Goal: Task Accomplishment & Management: Complete application form

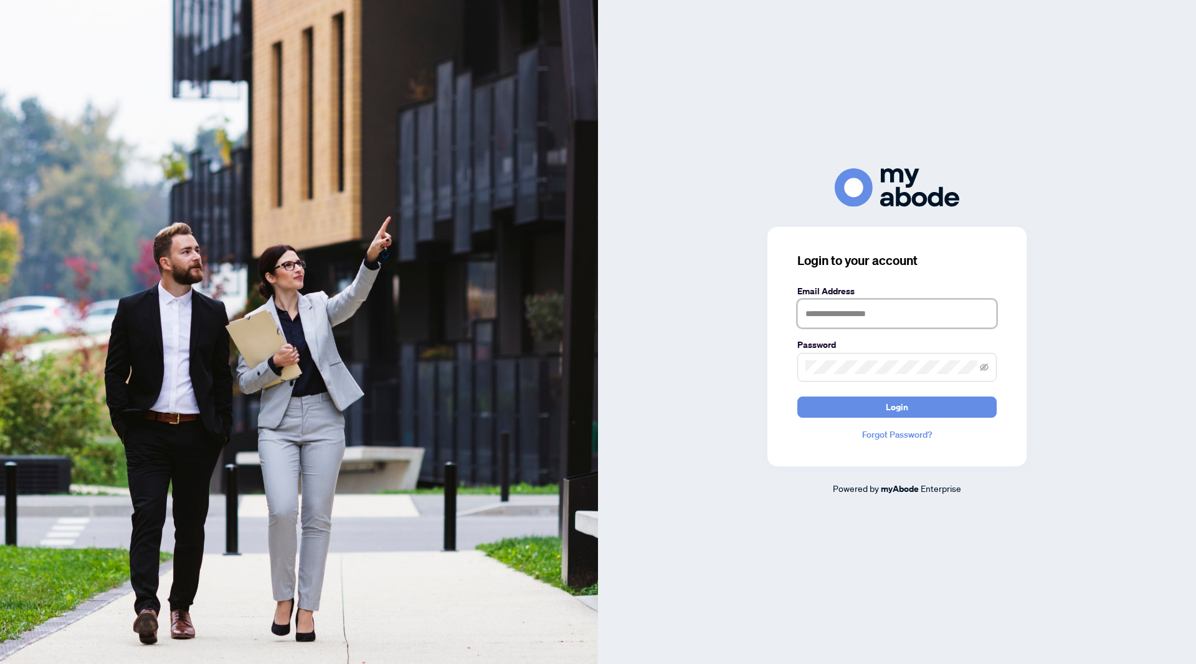
click at [870, 311] on input "text" at bounding box center [897, 313] width 199 height 29
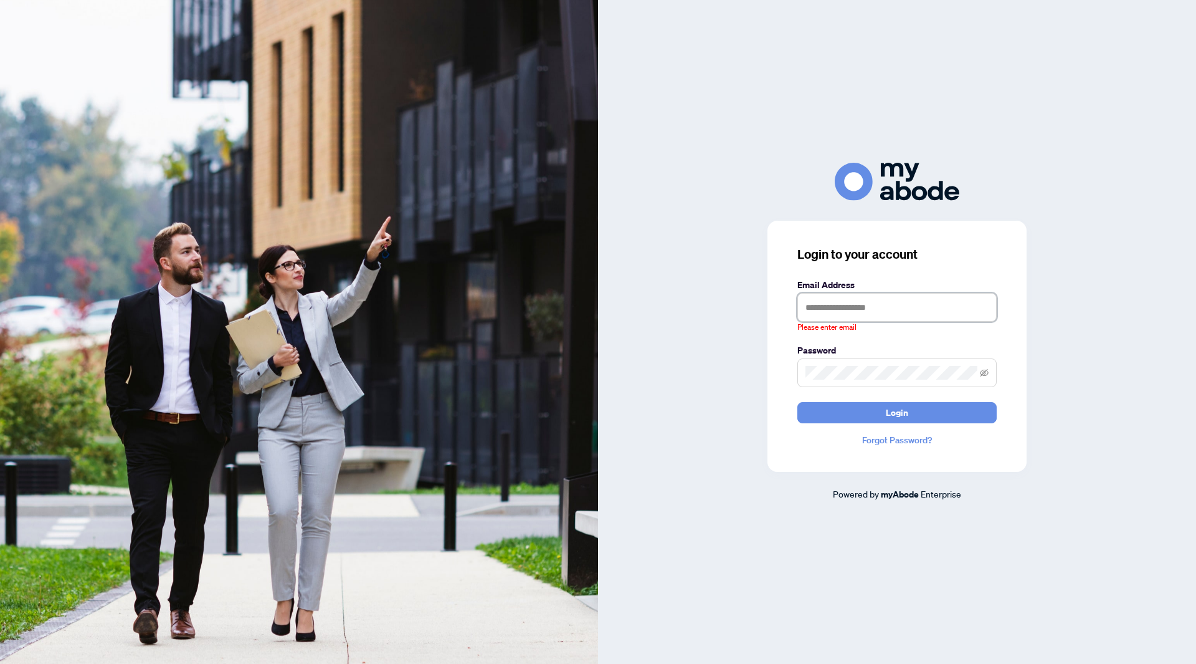
type input "**********"
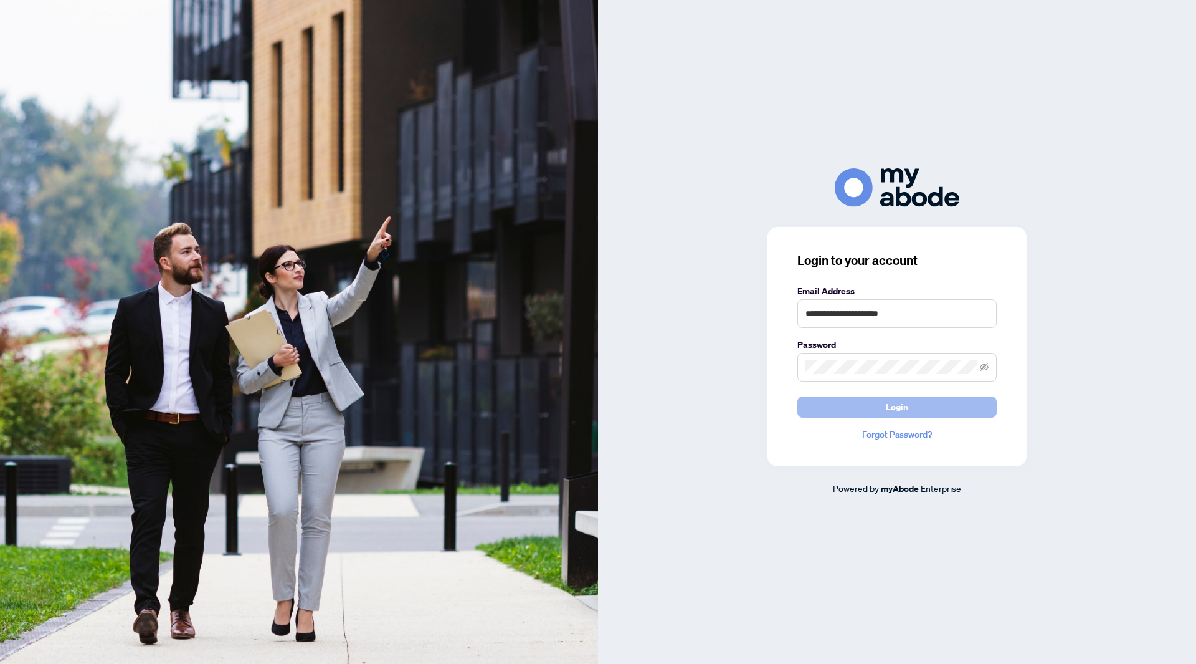
click at [866, 409] on button "Login" at bounding box center [897, 406] width 199 height 21
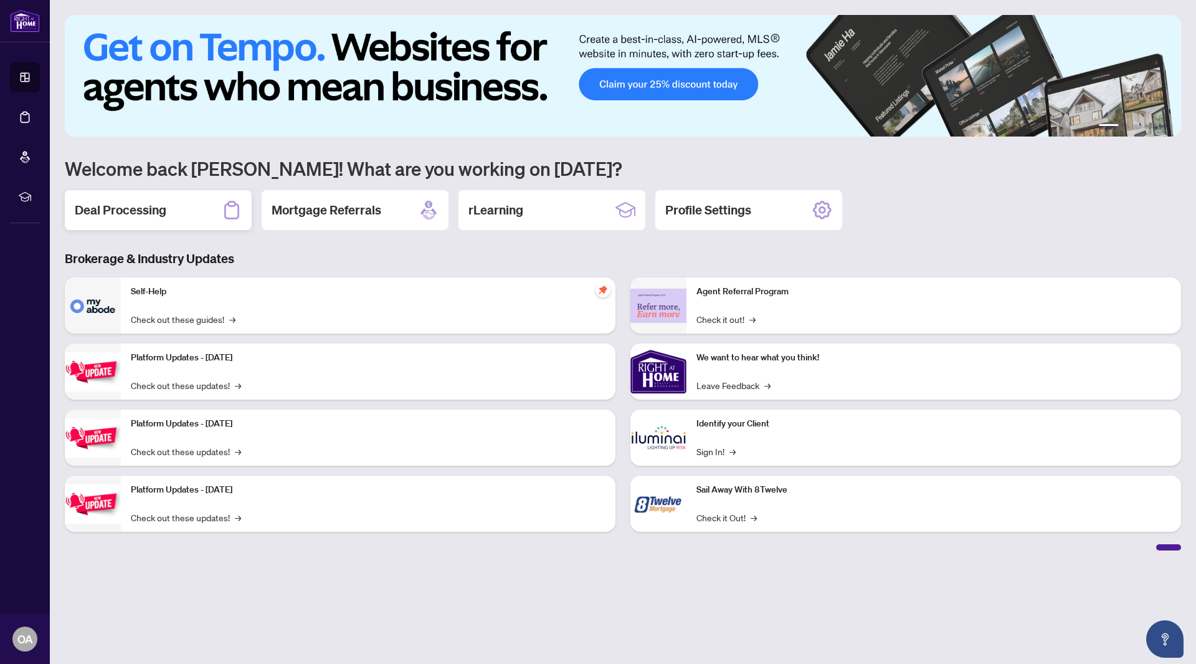
click at [136, 209] on h2 "Deal Processing" at bounding box center [121, 209] width 92 height 17
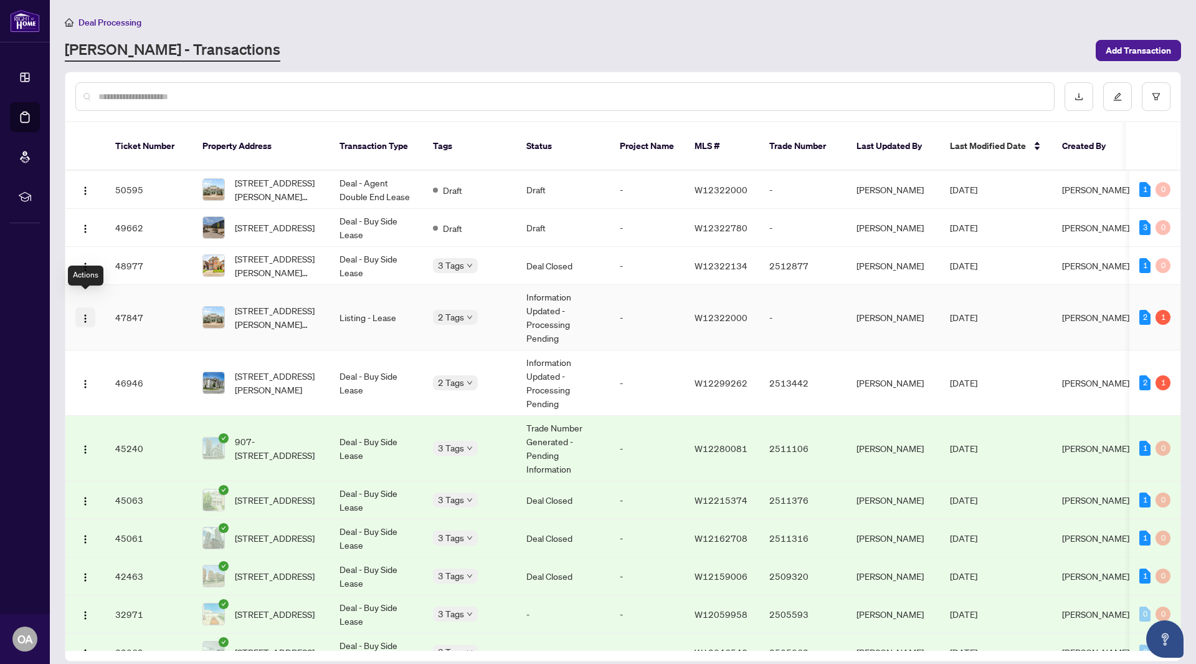
click at [85, 313] on img "button" at bounding box center [85, 318] width 10 height 10
click at [125, 325] on span "View Transaction" at bounding box center [144, 328] width 119 height 14
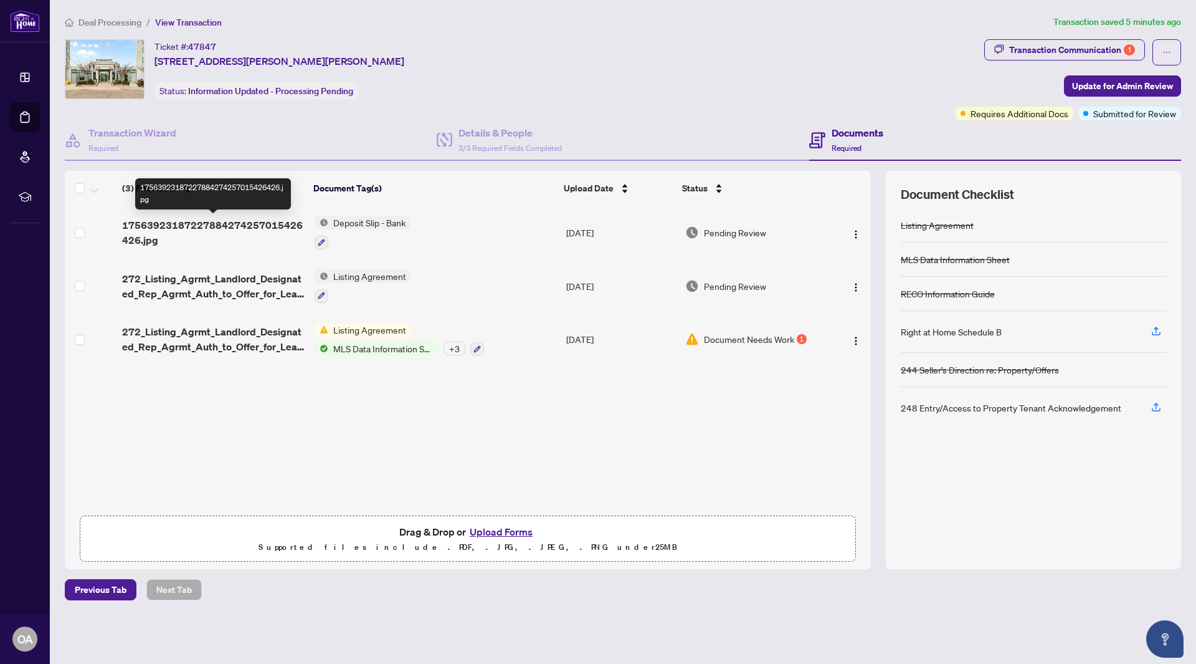
click at [260, 222] on span "17563923187227884274257015426426.jpg" at bounding box center [213, 232] width 183 height 30
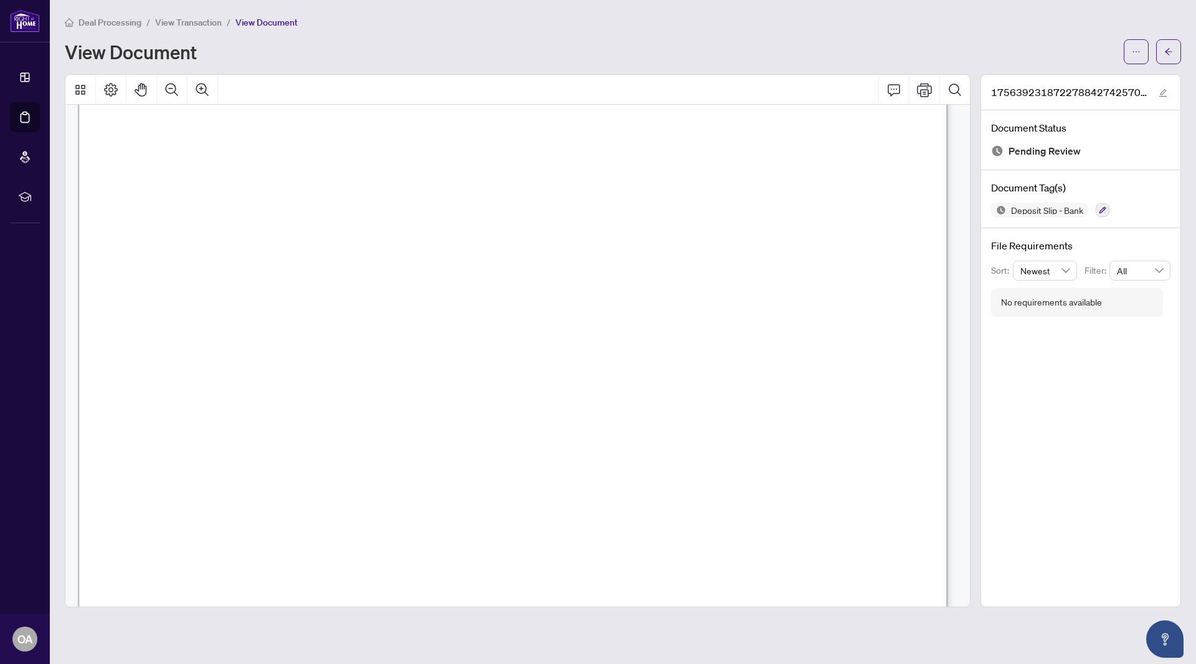
scroll to position [214, 0]
click at [1132, 51] on icon "ellipsis" at bounding box center [1136, 51] width 9 height 9
click at [1079, 77] on span "Download" at bounding box center [1091, 79] width 95 height 14
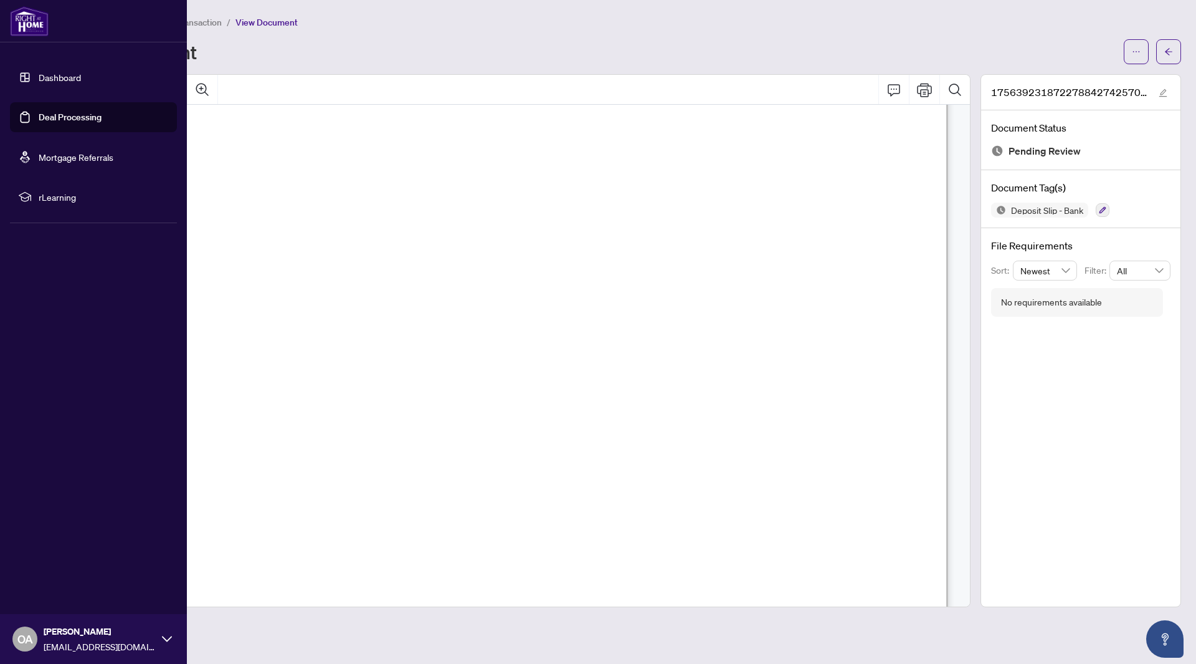
click at [20, 19] on img at bounding box center [29, 21] width 39 height 30
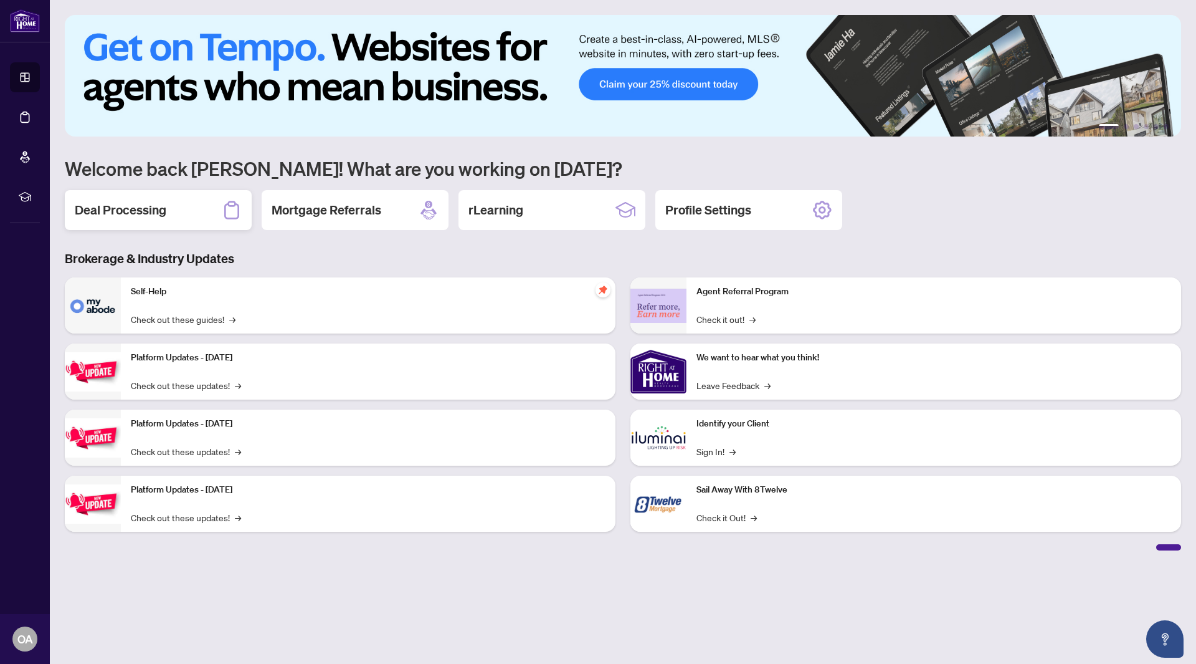
click at [125, 196] on div "Deal Processing" at bounding box center [158, 210] width 187 height 40
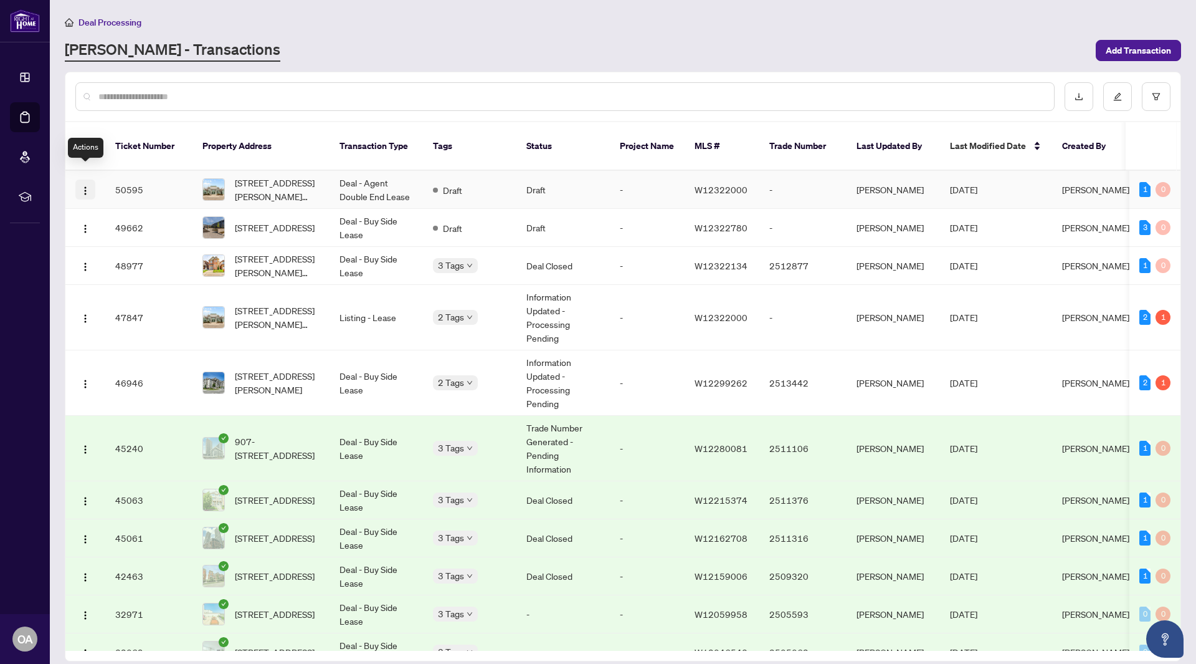
click at [81, 186] on img "button" at bounding box center [85, 191] width 10 height 10
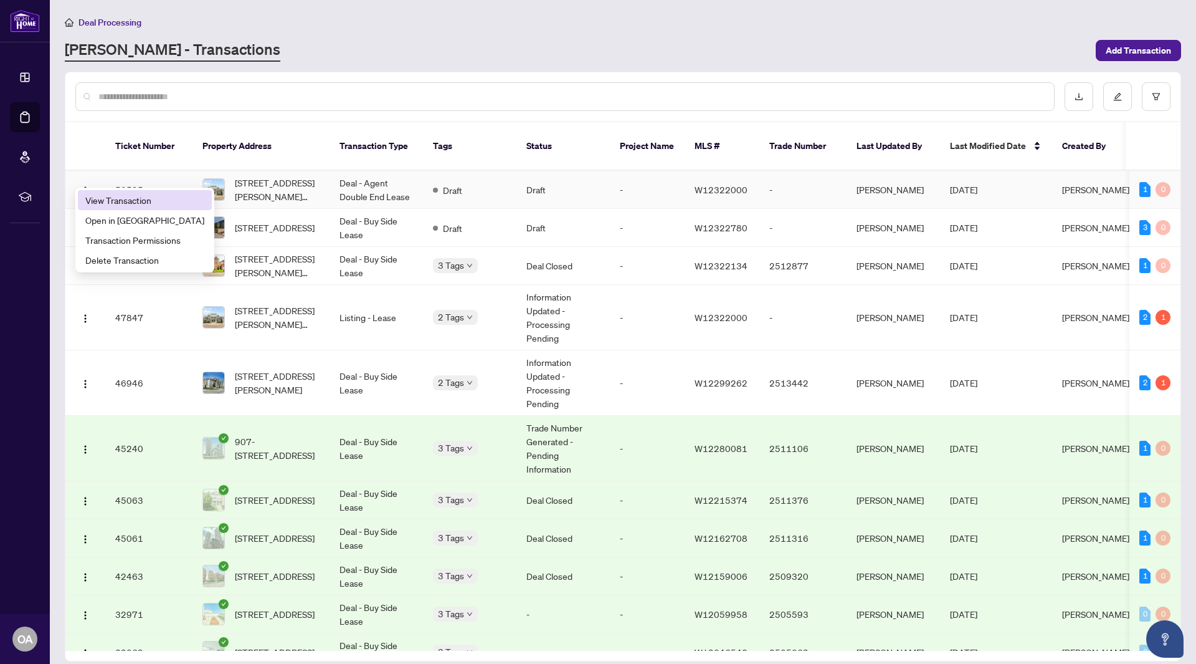
click at [120, 206] on span "View Transaction" at bounding box center [144, 200] width 119 height 14
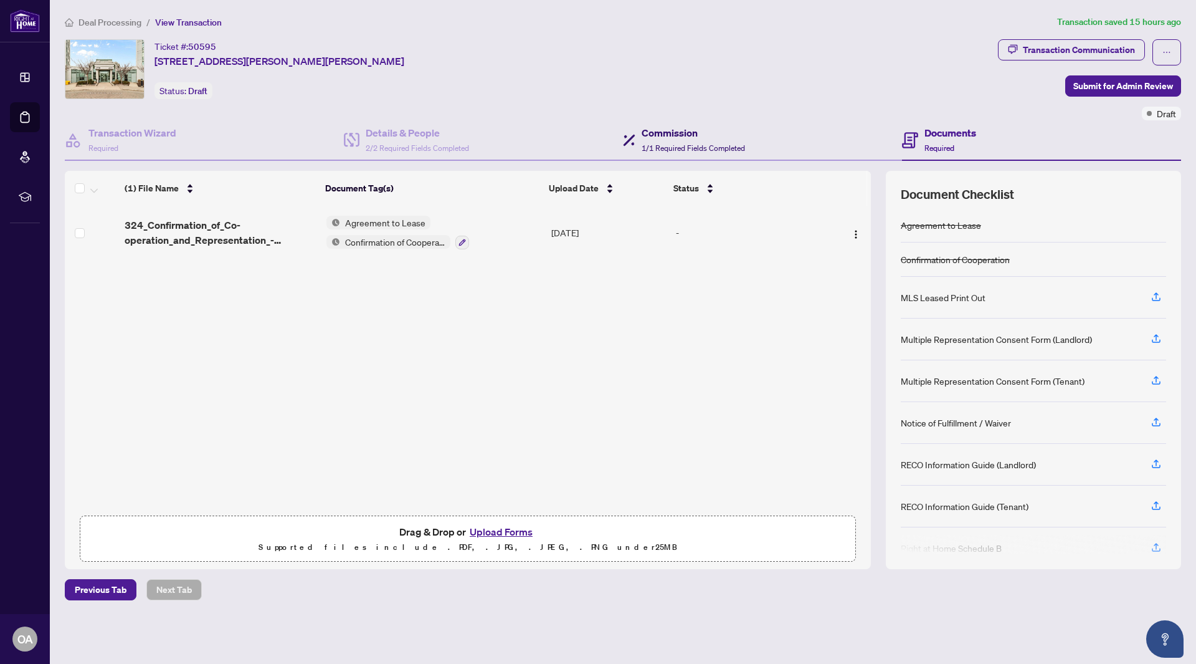
drag, startPoint x: 703, startPoint y: 146, endPoint x: 733, endPoint y: 71, distance: 81.1
click at [733, 71] on div "Ticket #: 50595 [STREET_ADDRESS][PERSON_NAME][PERSON_NAME] Status: Draft Transa…" at bounding box center [623, 304] width 1126 height 530
click at [733, 71] on div "Ticket #: 50595 807-[STREET_ADDRESS][PERSON_NAME][PERSON_NAME] Status: Draft" at bounding box center [529, 69] width 928 height 60
click at [1155, 296] on icon "button" at bounding box center [1156, 296] width 11 height 11
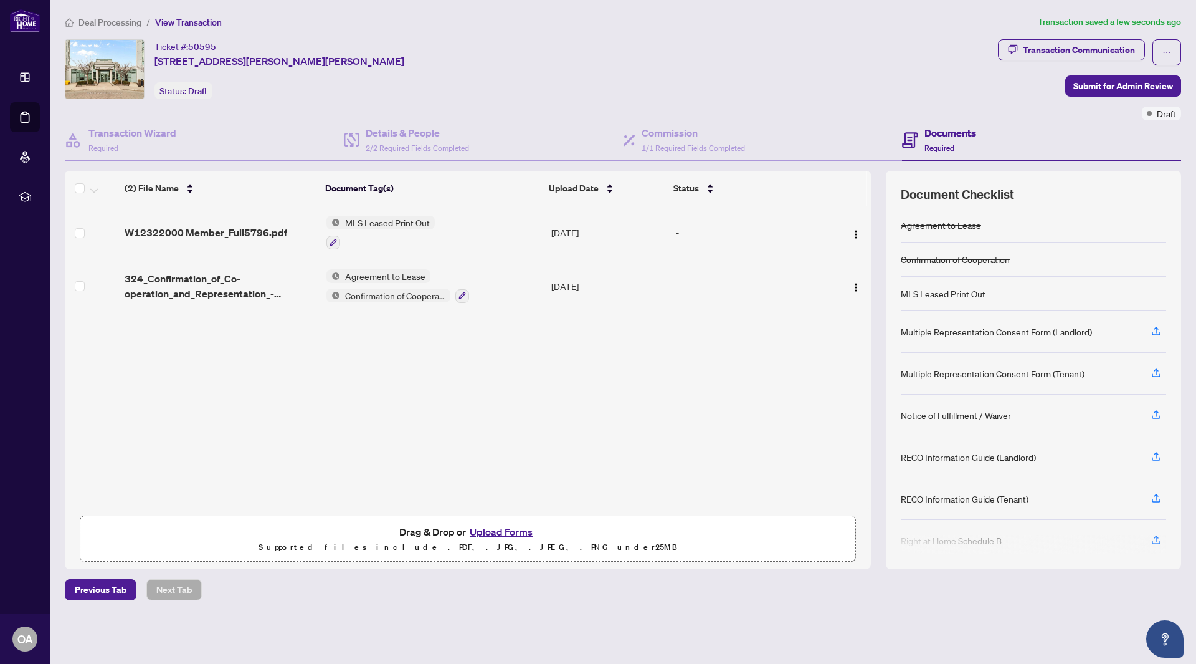
click at [499, 529] on button "Upload Forms" at bounding box center [501, 531] width 70 height 16
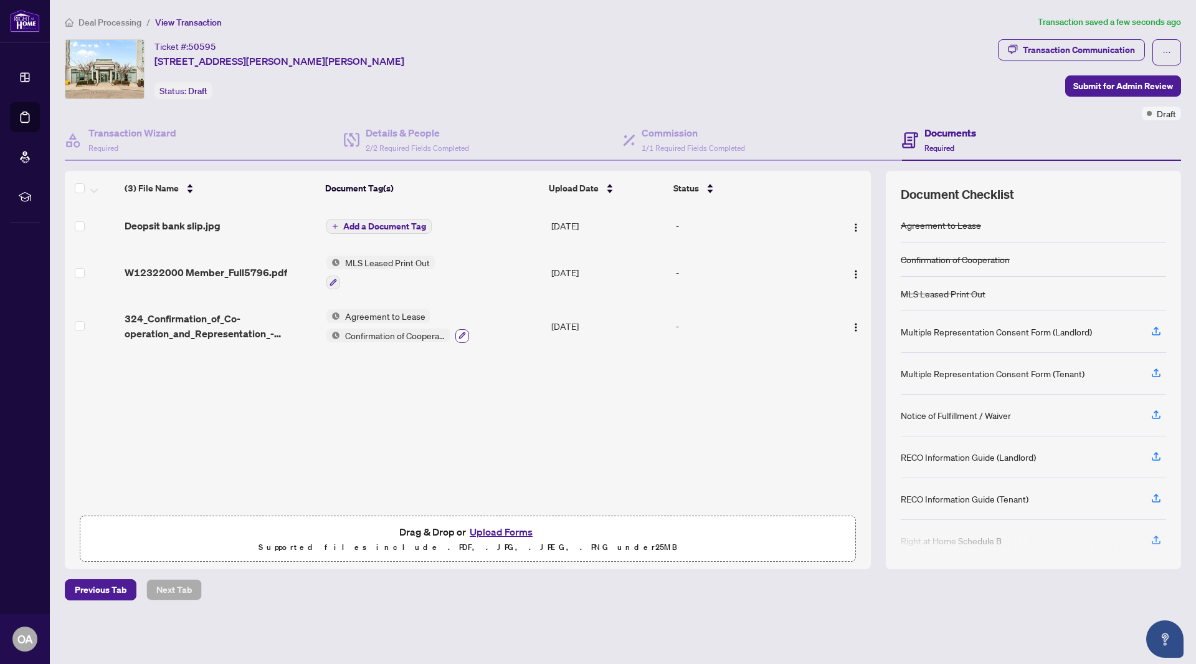
click at [460, 336] on icon "button" at bounding box center [462, 334] width 7 height 7
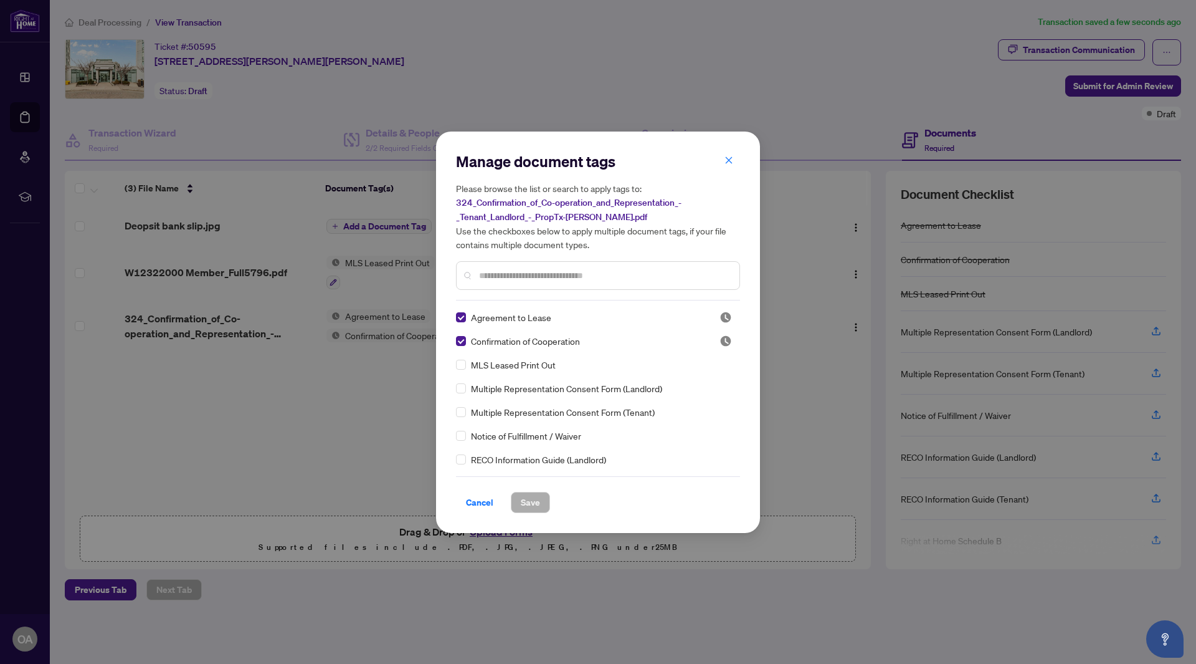
click at [529, 279] on input "text" at bounding box center [604, 276] width 250 height 14
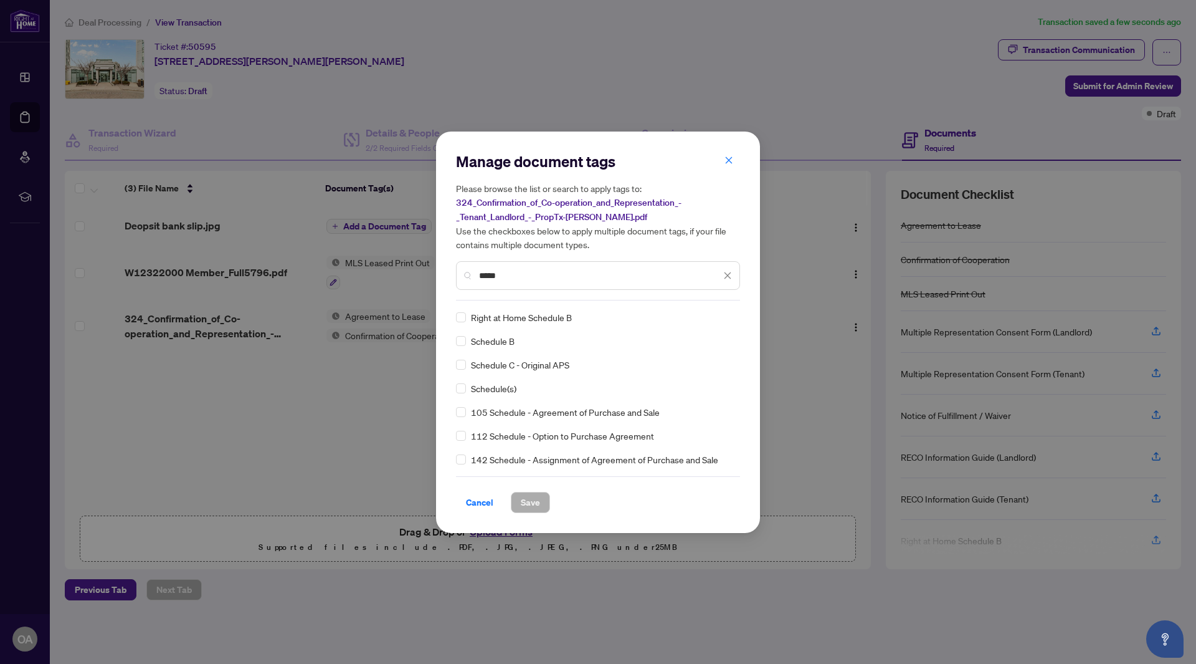
type input "*****"
click at [502, 315] on span "Right at Home Schedule B" at bounding box center [521, 317] width 101 height 14
click at [452, 320] on div "Manage document tags Please browse the list or search to apply tags to: 324_Con…" at bounding box center [598, 331] width 324 height 401
click at [525, 494] on span "Save" at bounding box center [530, 502] width 19 height 20
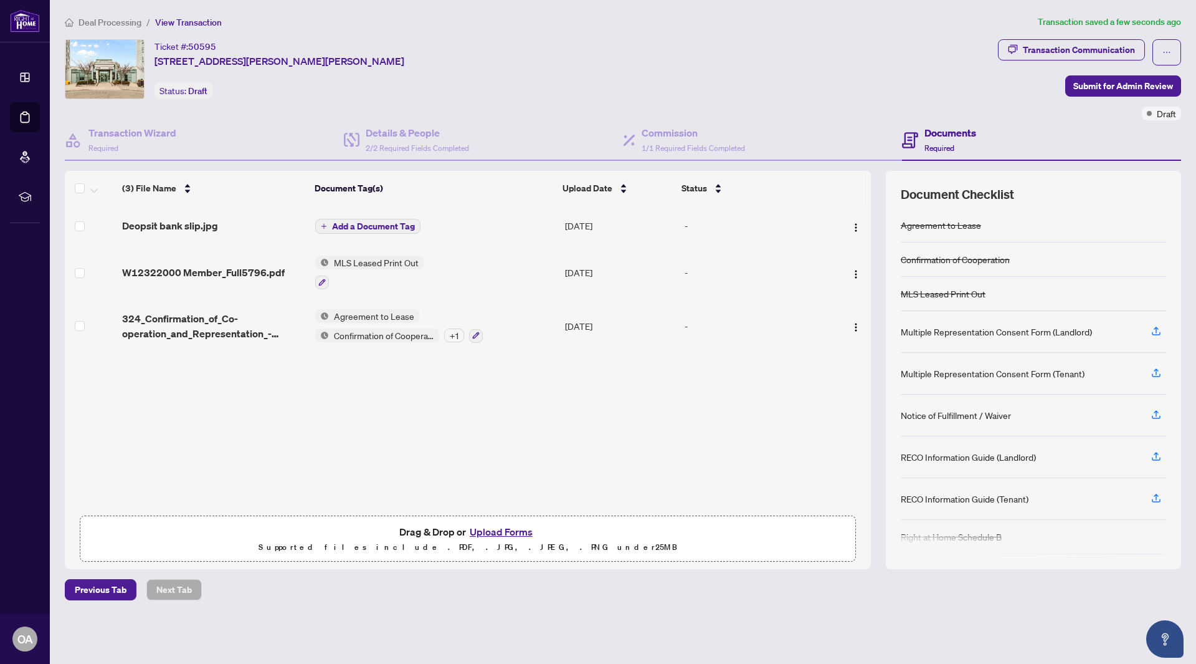
click at [375, 224] on span "Add a Document Tag" at bounding box center [373, 226] width 83 height 9
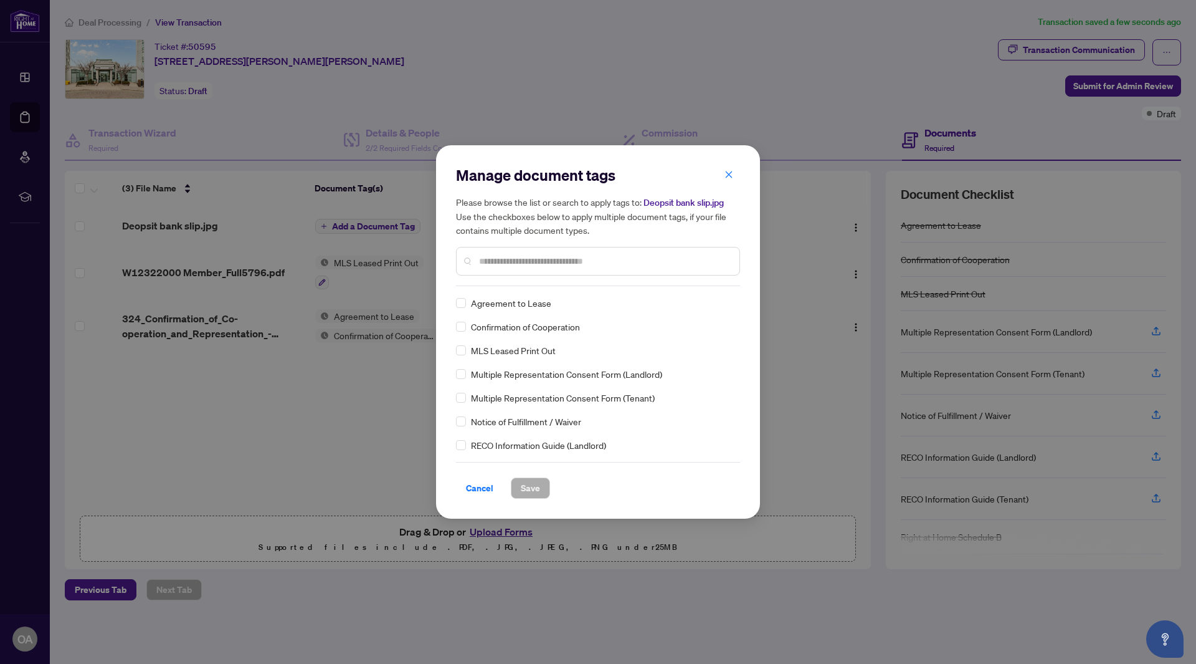
click at [497, 285] on div "Manage document tags Please browse the list or search to apply tags to: Deopsit…" at bounding box center [598, 225] width 284 height 121
click at [526, 264] on input "text" at bounding box center [604, 261] width 250 height 14
type input "*******"
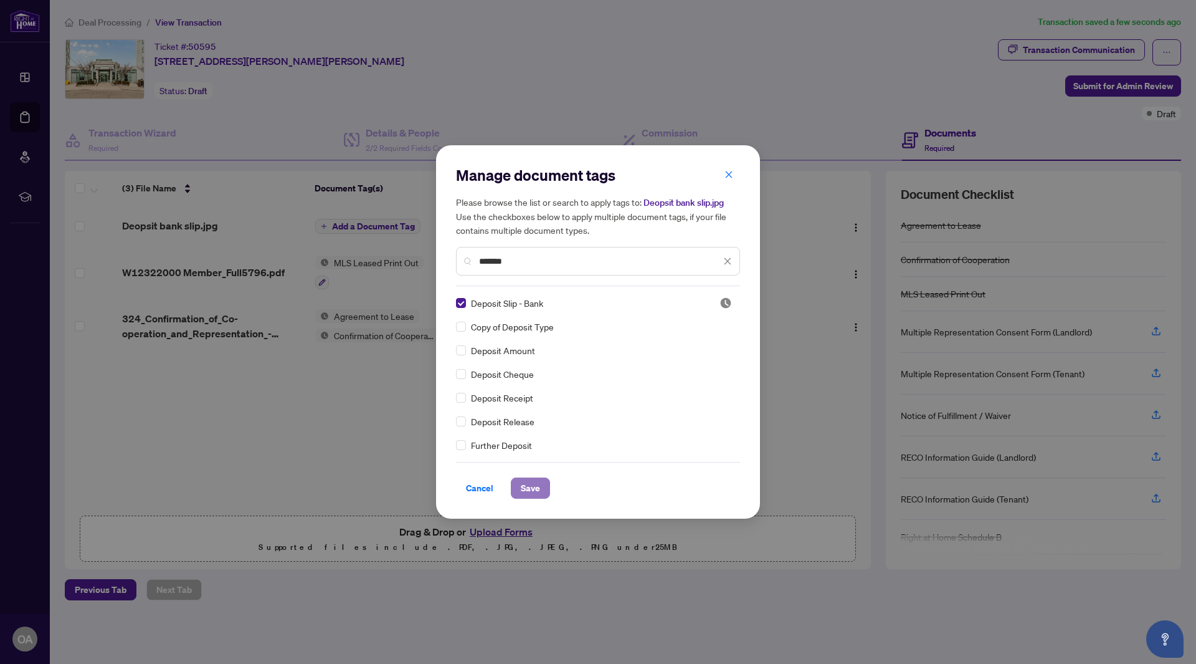
click at [530, 494] on span "Save" at bounding box center [530, 488] width 19 height 20
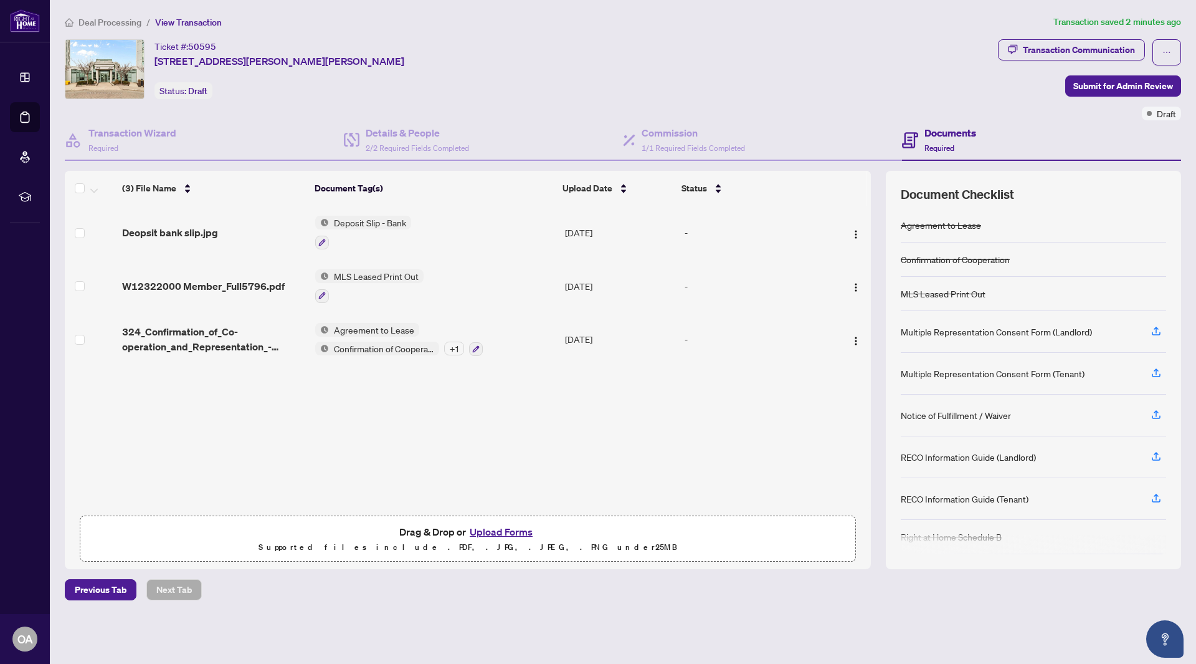
click at [114, 22] on span "Deal Processing" at bounding box center [110, 22] width 63 height 11
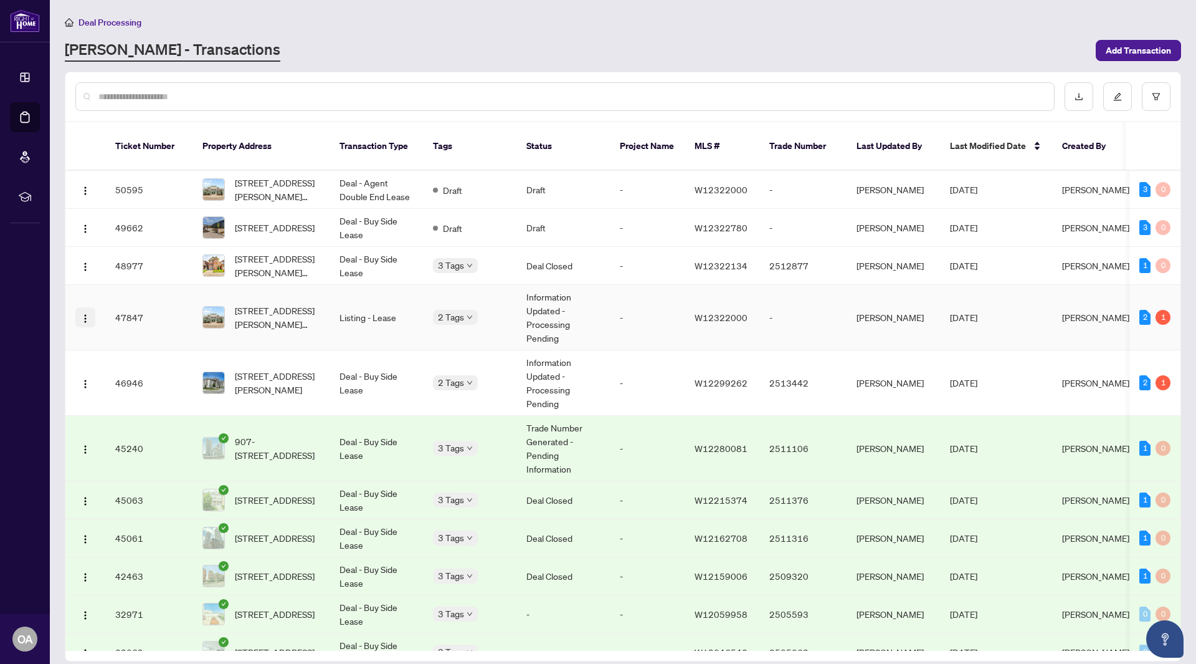
click at [92, 307] on button "button" at bounding box center [85, 317] width 20 height 20
click at [119, 320] on li "View Transaction" at bounding box center [145, 328] width 134 height 20
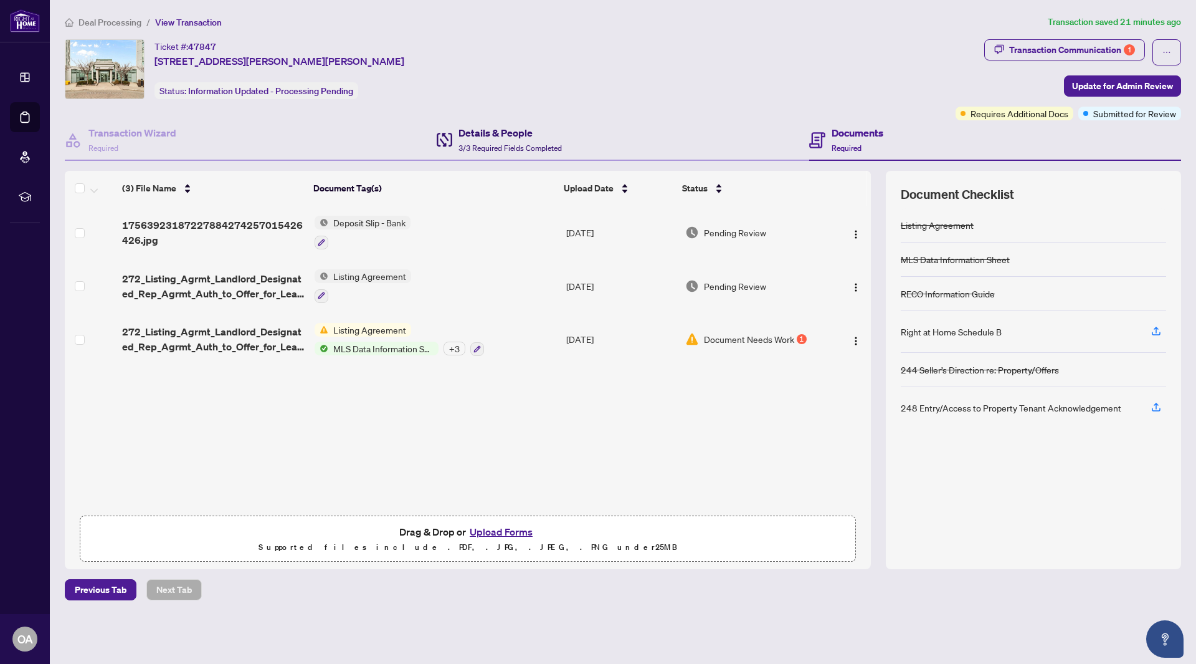
click at [488, 141] on div "Details & People 3/3 Required Fields Completed" at bounding box center [510, 139] width 103 height 29
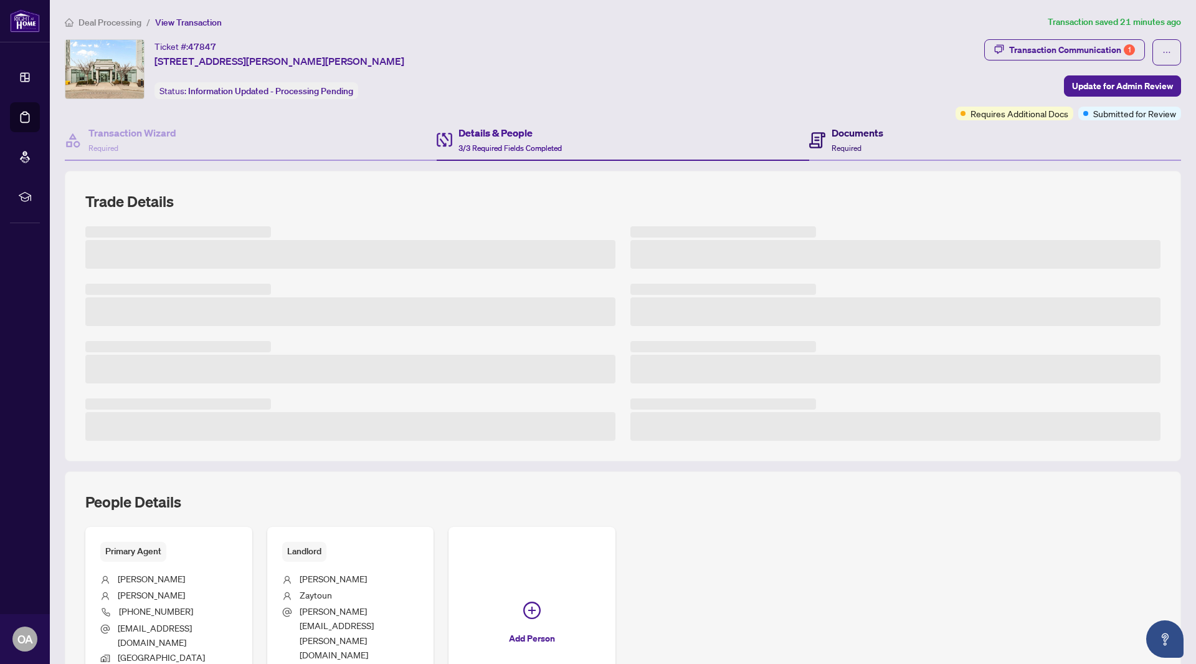
click at [852, 135] on h4 "Documents" at bounding box center [858, 132] width 52 height 15
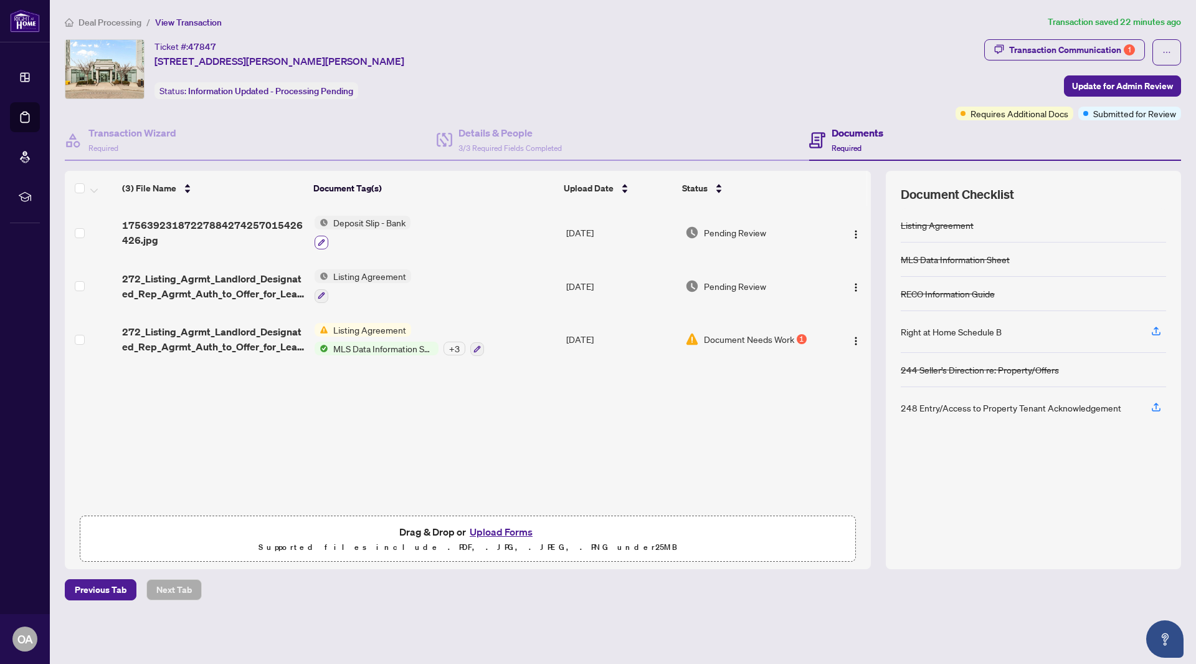
click at [320, 239] on icon "button" at bounding box center [321, 242] width 7 height 7
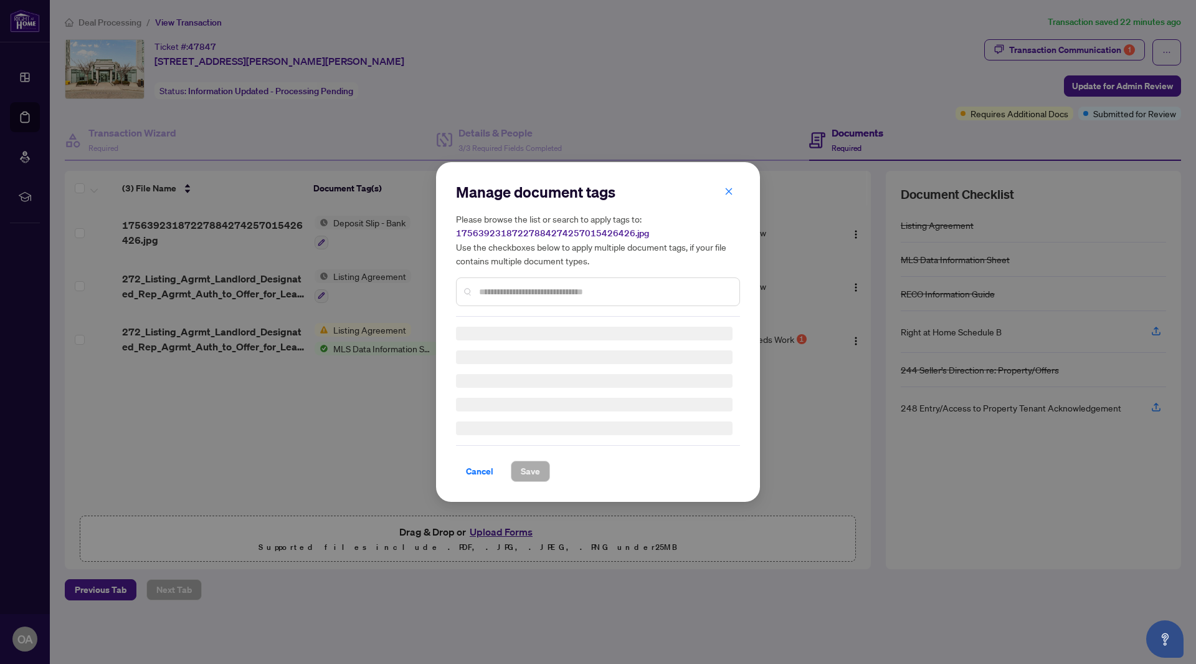
click at [490, 288] on div "Manage document tags Please browse the list or search to apply tags to: 1756392…" at bounding box center [598, 249] width 284 height 135
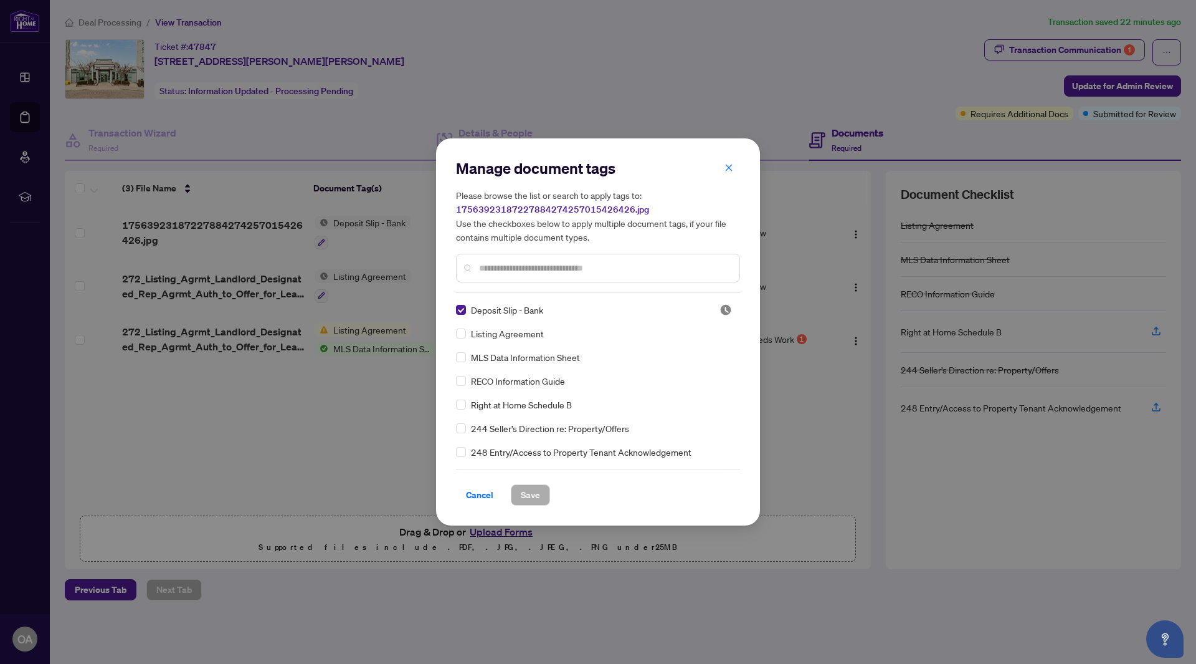
click at [521, 273] on input "text" at bounding box center [604, 268] width 250 height 14
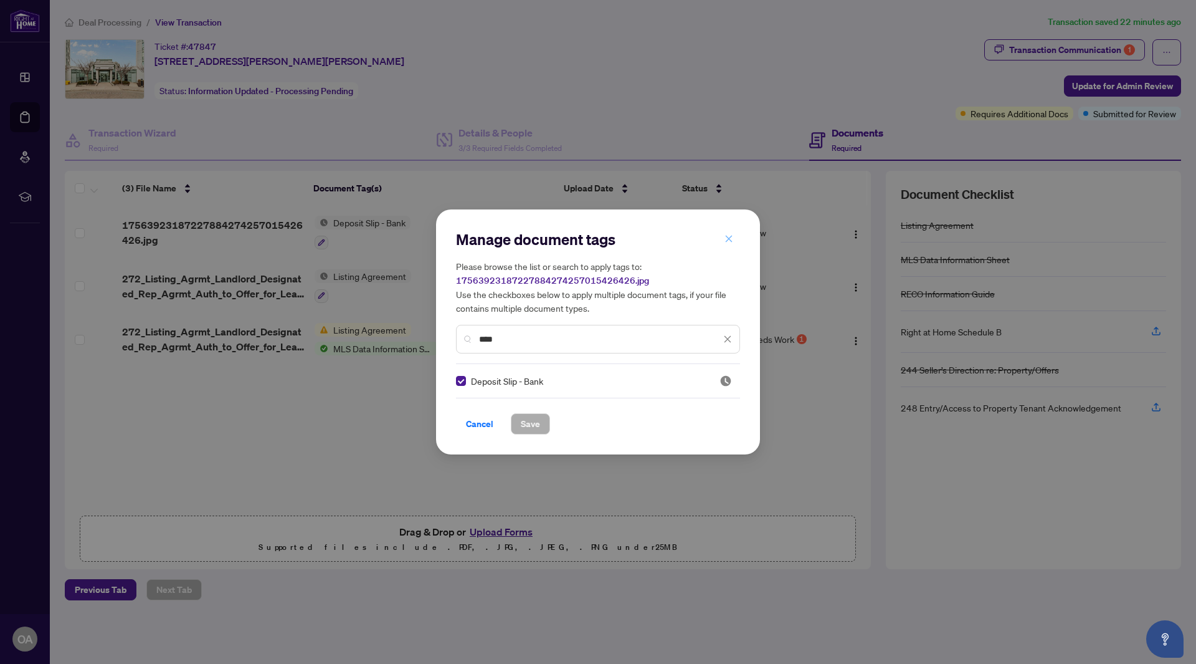
type input "****"
click at [720, 244] on button "button" at bounding box center [729, 238] width 25 height 21
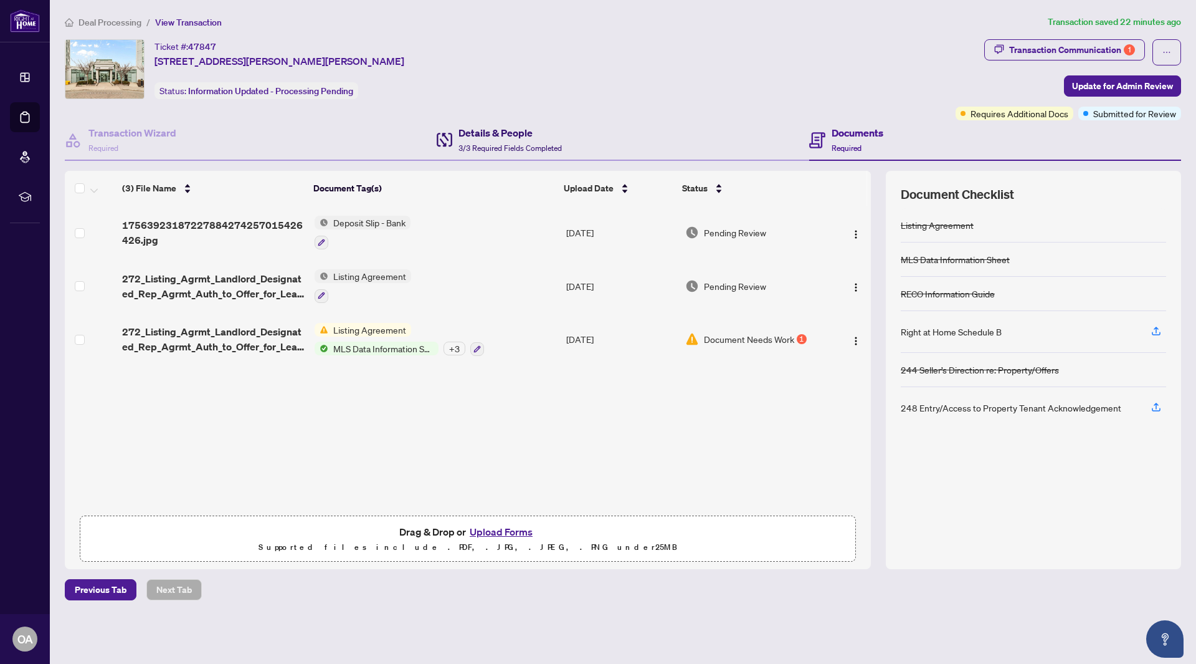
click at [515, 133] on h4 "Details & People" at bounding box center [510, 132] width 103 height 15
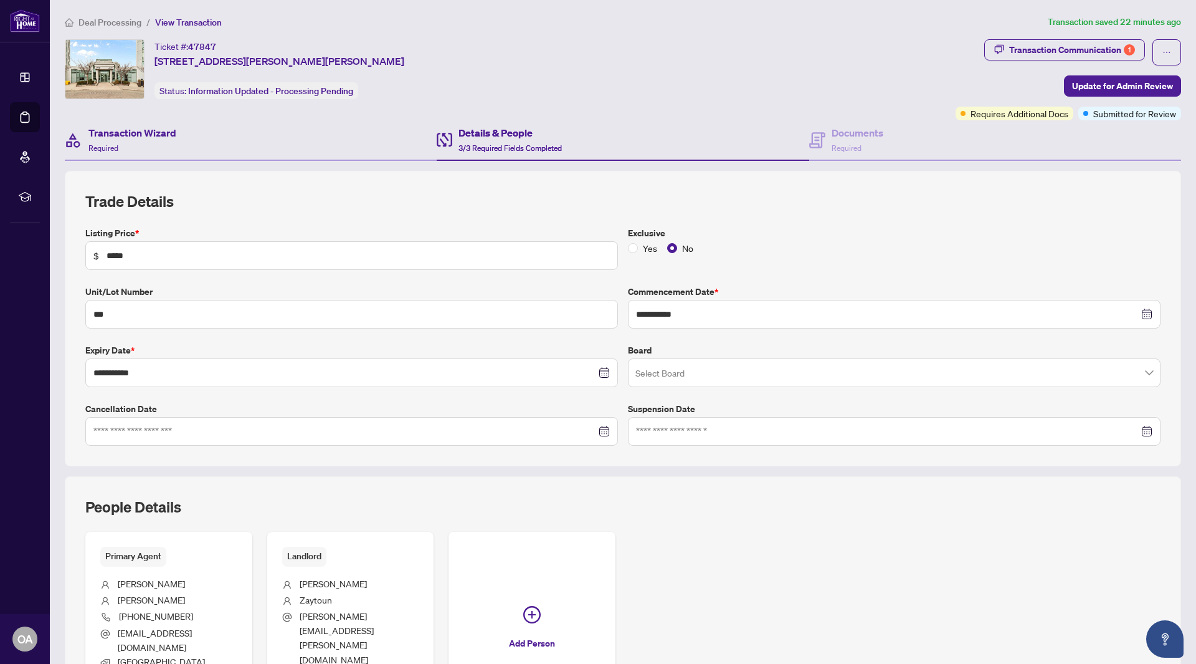
click at [233, 133] on div "Transaction Wizard Required" at bounding box center [251, 140] width 372 height 40
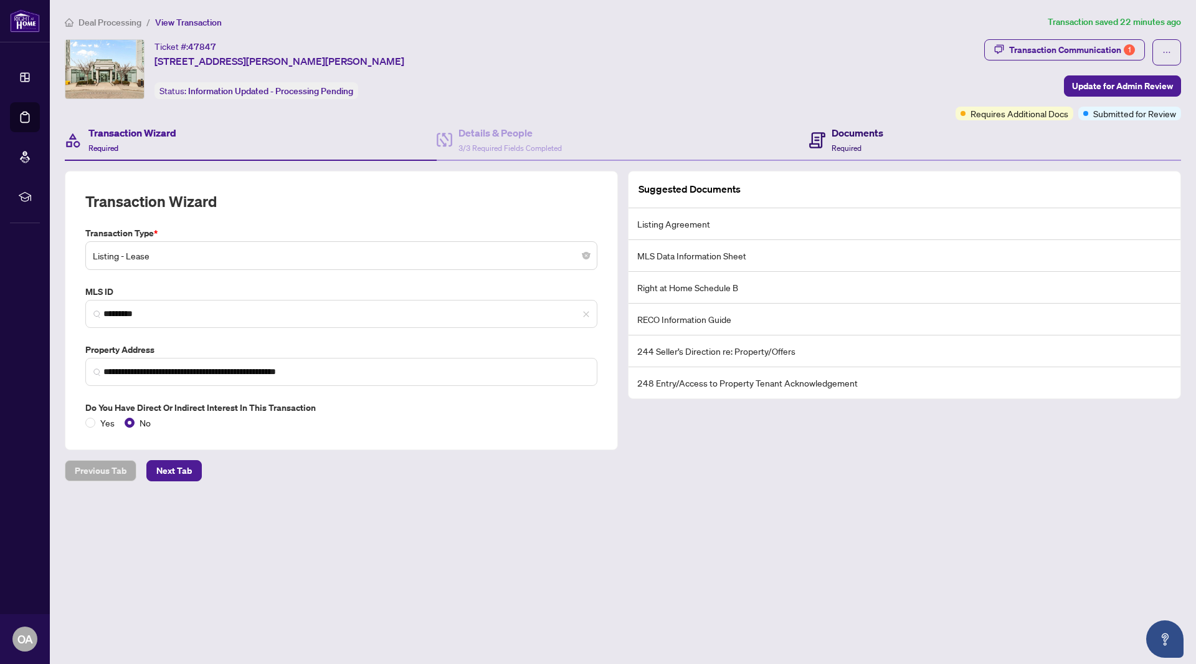
click at [847, 135] on h4 "Documents" at bounding box center [858, 132] width 52 height 15
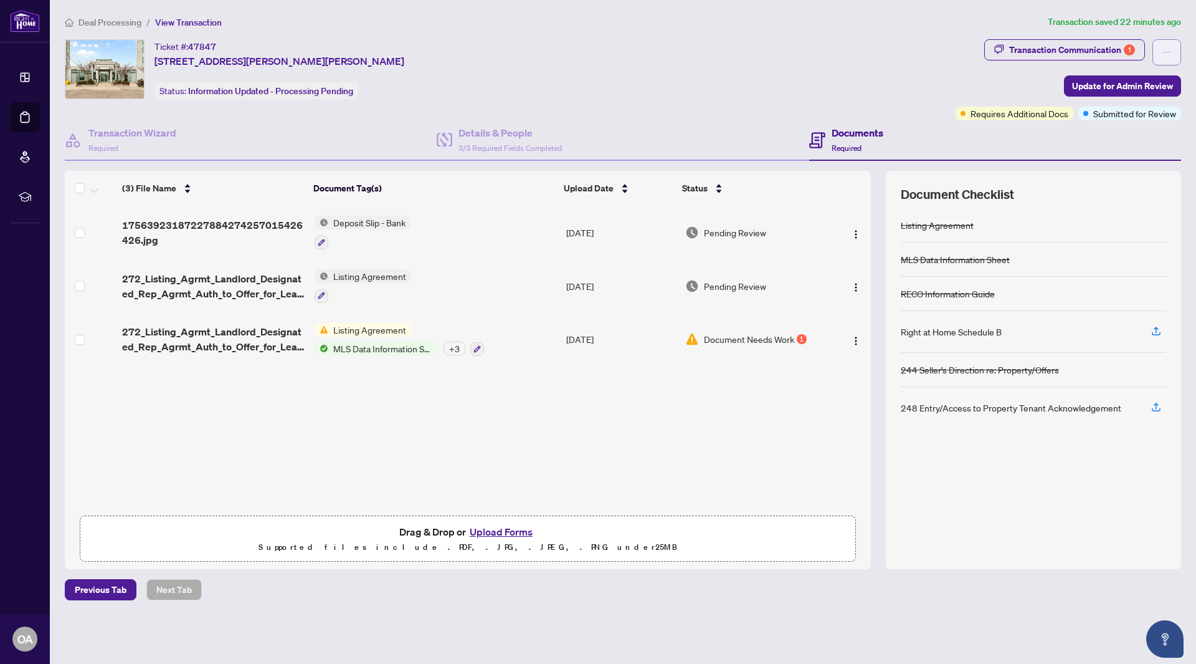
click at [1179, 53] on button "button" at bounding box center [1167, 52] width 29 height 26
click at [94, 27] on span "Deal Processing" at bounding box center [110, 22] width 63 height 11
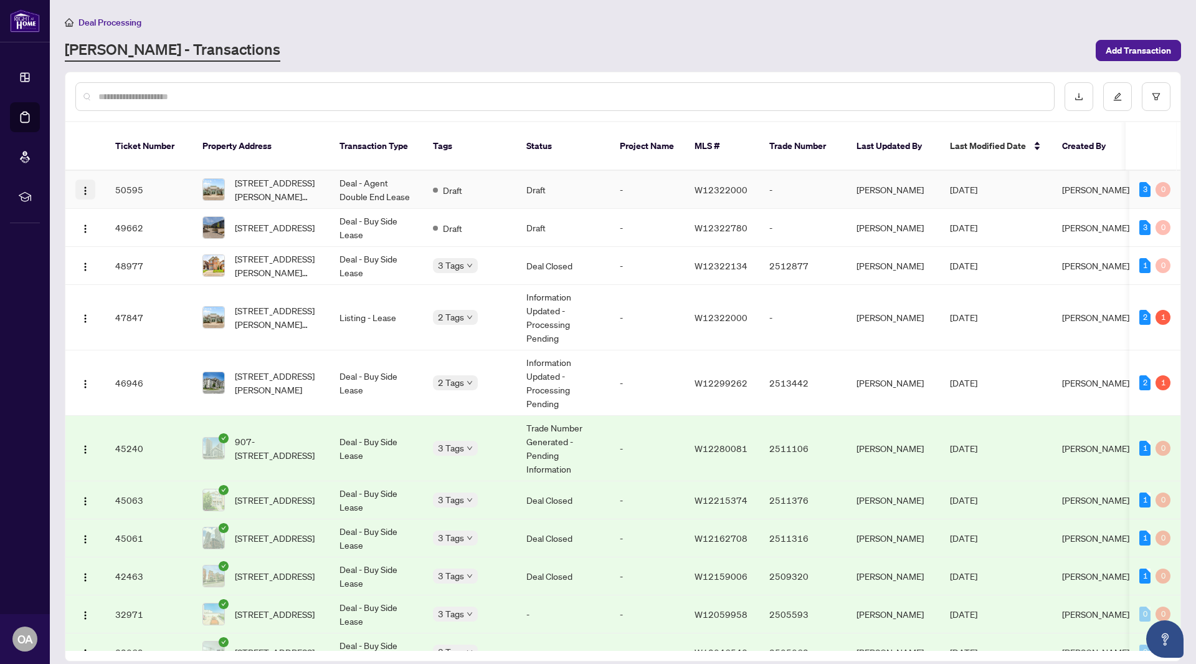
click at [86, 186] on img "button" at bounding box center [85, 191] width 10 height 10
click at [109, 199] on span "View Transaction" at bounding box center [144, 200] width 119 height 14
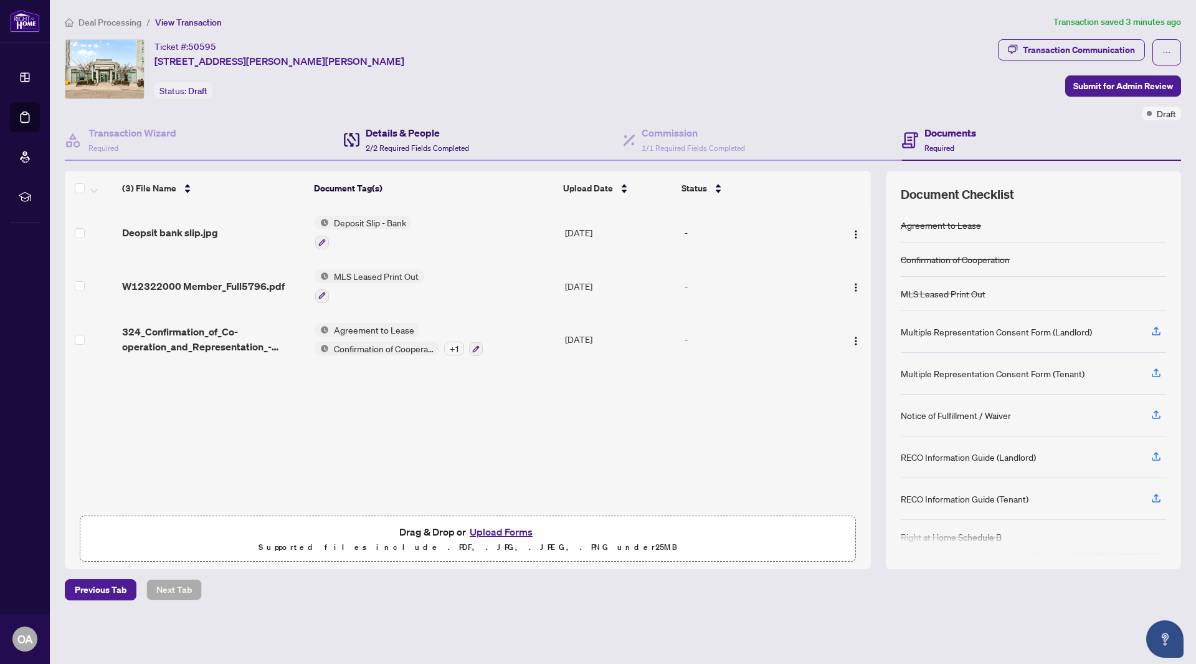
click at [409, 141] on div "Details & People 2/2 Required Fields Completed" at bounding box center [417, 139] width 103 height 29
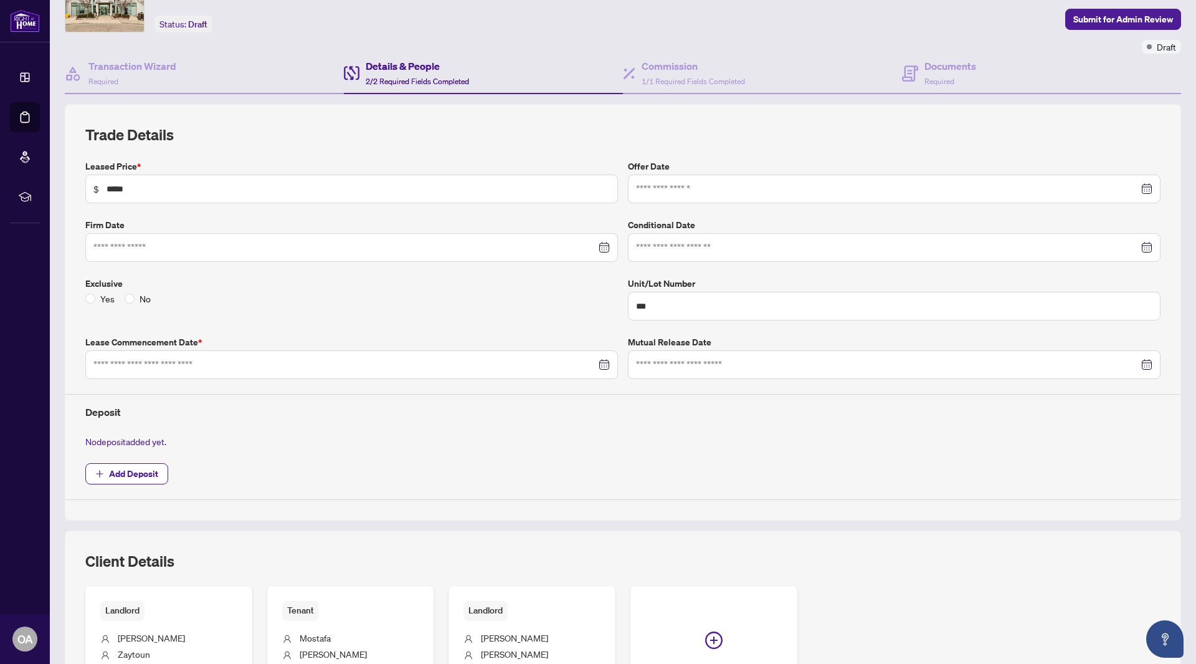
type input "**********"
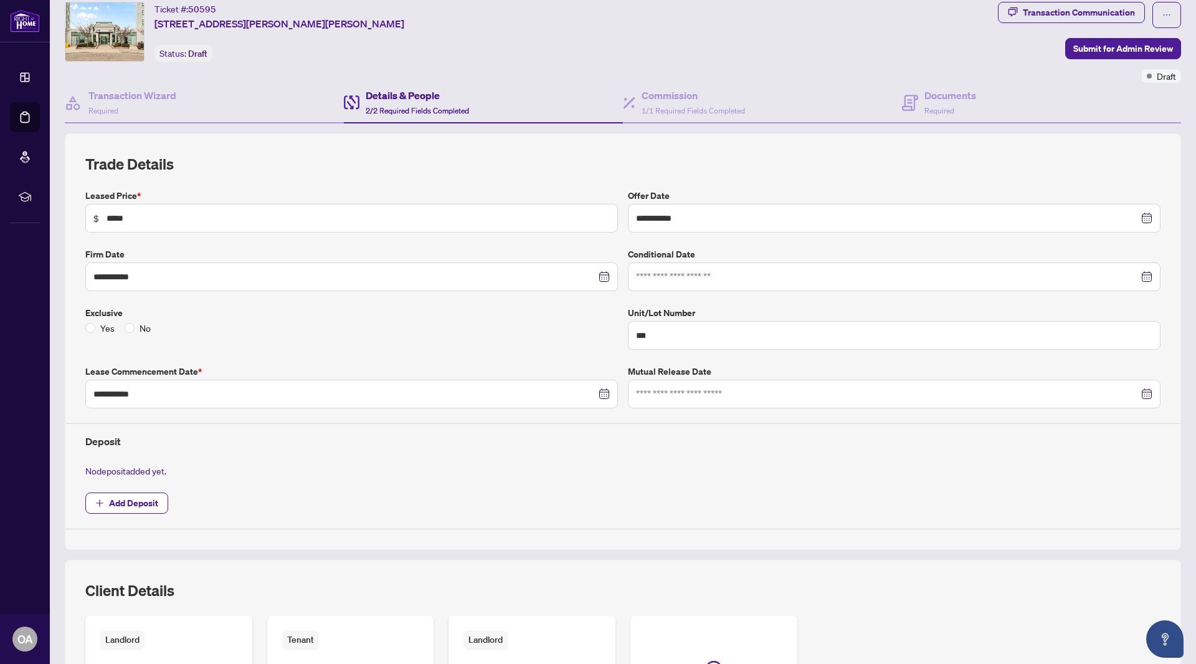
scroll to position [37, 0]
click at [141, 504] on span "Add Deposit" at bounding box center [133, 503] width 49 height 20
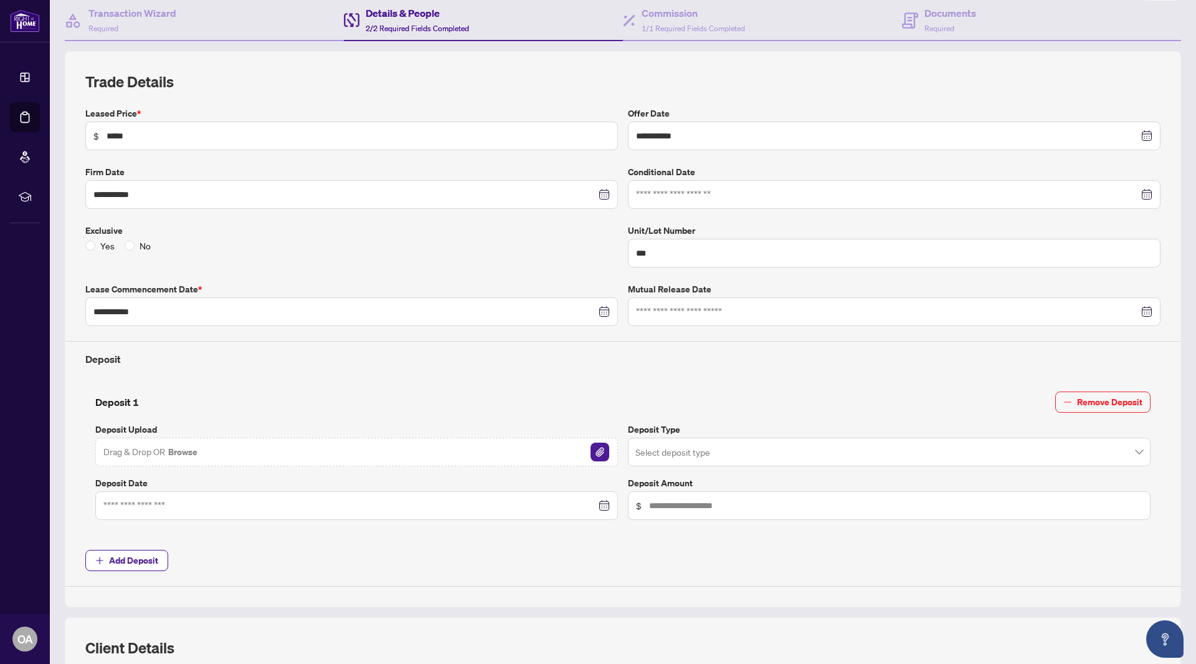
scroll to position [119, 0]
